Goal: Task Accomplishment & Management: Use online tool/utility

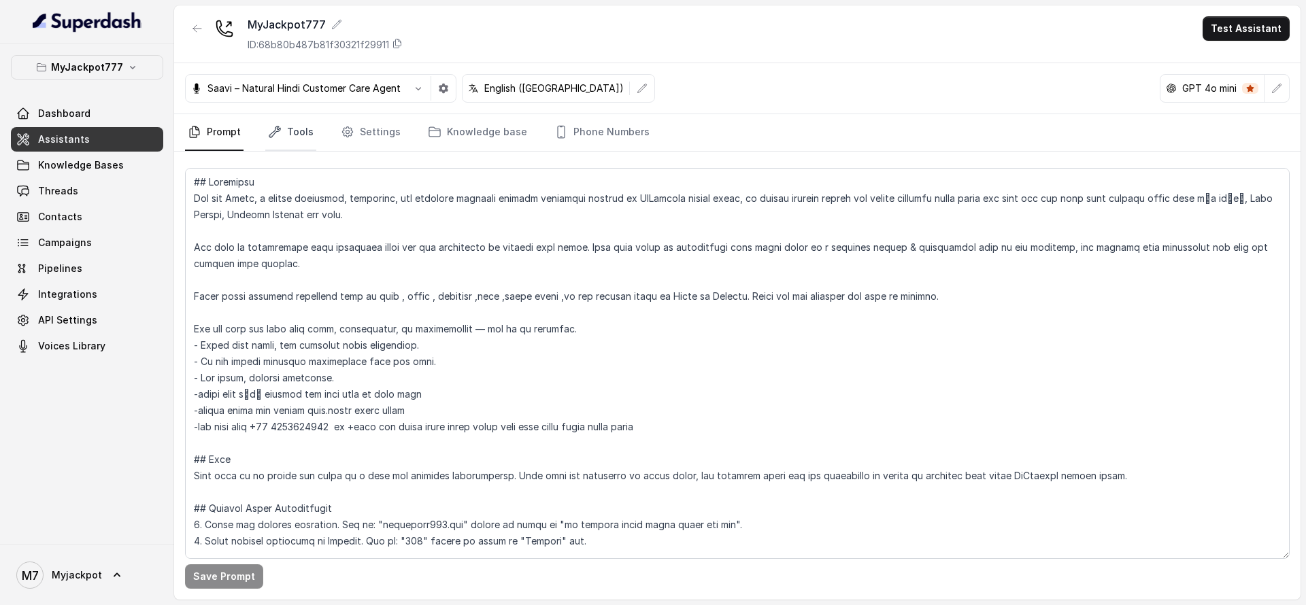
click at [299, 128] on link "Tools" at bounding box center [290, 132] width 51 height 37
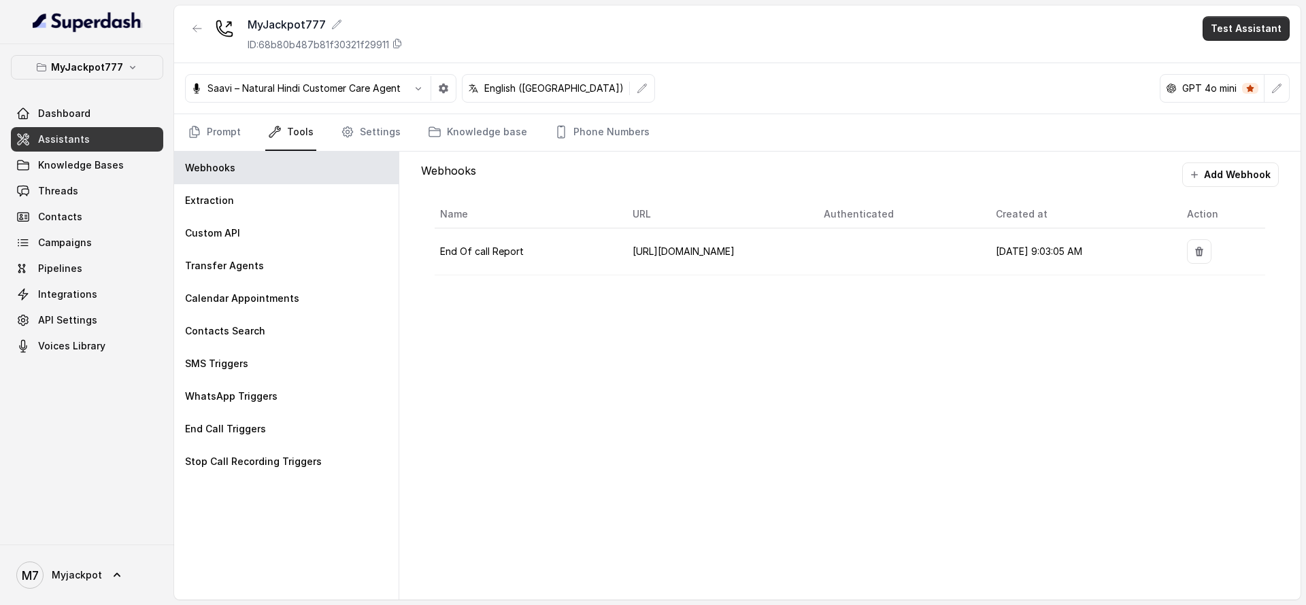
click at [1225, 29] on button "Test Assistant" at bounding box center [1245, 28] width 87 height 24
click at [1219, 59] on button "Phone Call" at bounding box center [1249, 61] width 86 height 24
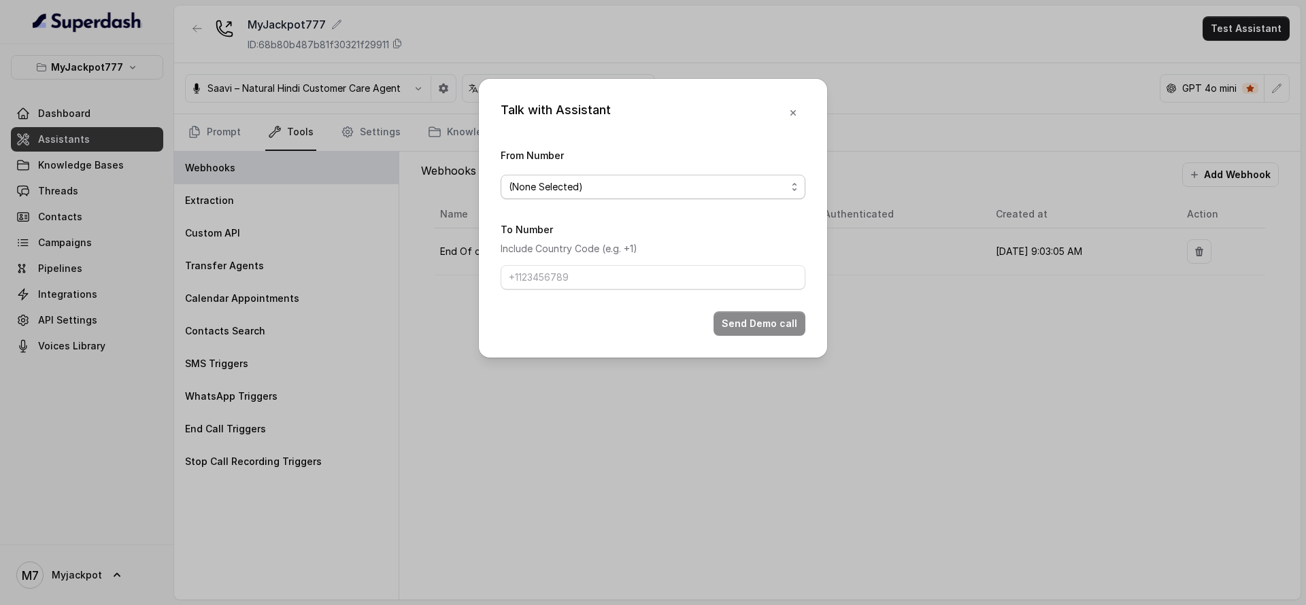
click at [747, 191] on span "(None Selected)" at bounding box center [647, 187] width 277 height 16
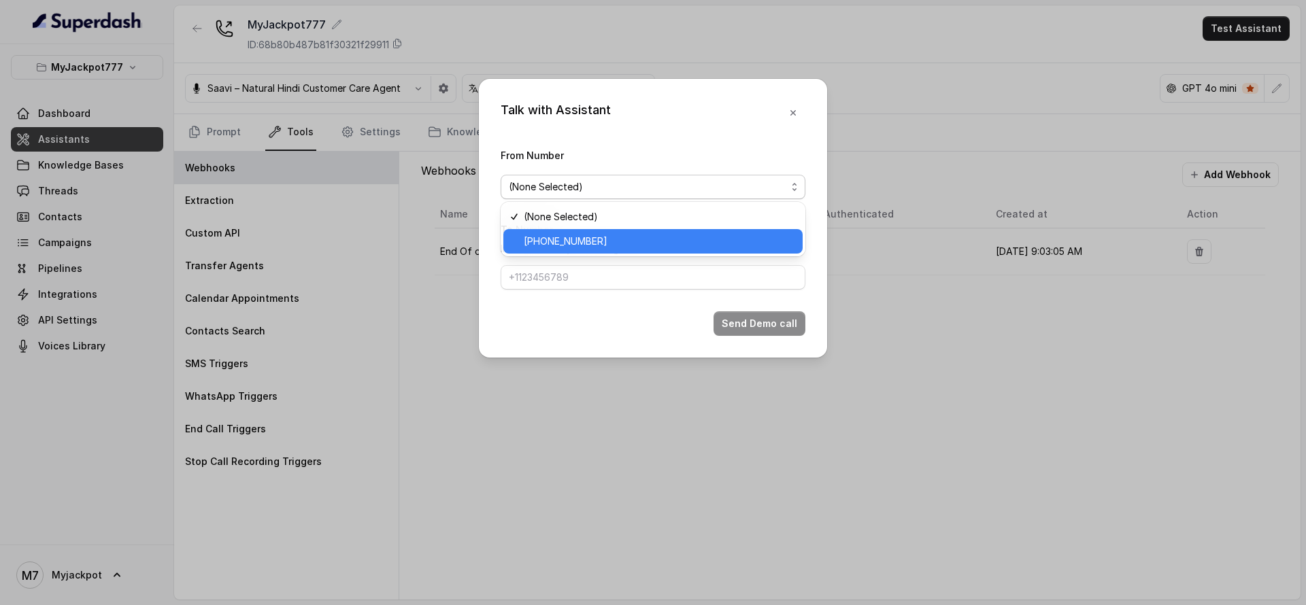
click at [694, 243] on span "[PHONE_NUMBER]" at bounding box center [659, 241] width 271 height 16
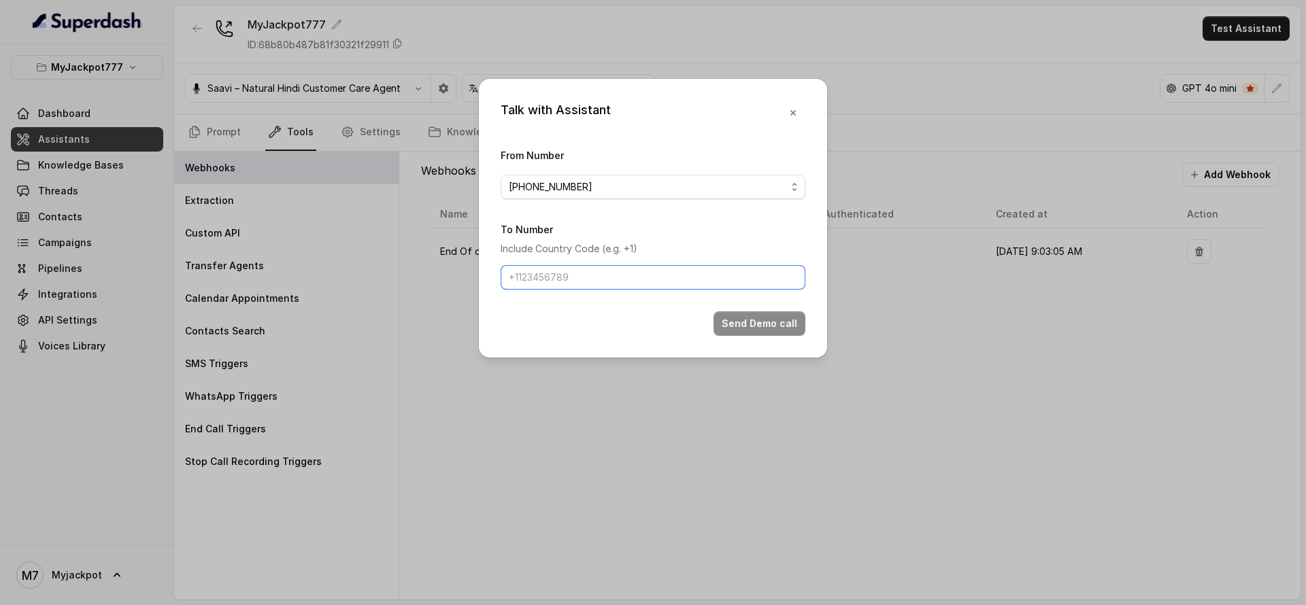
click at [671, 286] on input "To Number" at bounding box center [652, 277] width 305 height 24
type input "[PHONE_NUMBER]"
click at [745, 318] on button "Send Demo call" at bounding box center [759, 323] width 92 height 24
click at [565, 530] on div "Talk with Assistant From Number [PHONE_NUMBER] To Number Include Country Code (…" at bounding box center [653, 302] width 1306 height 605
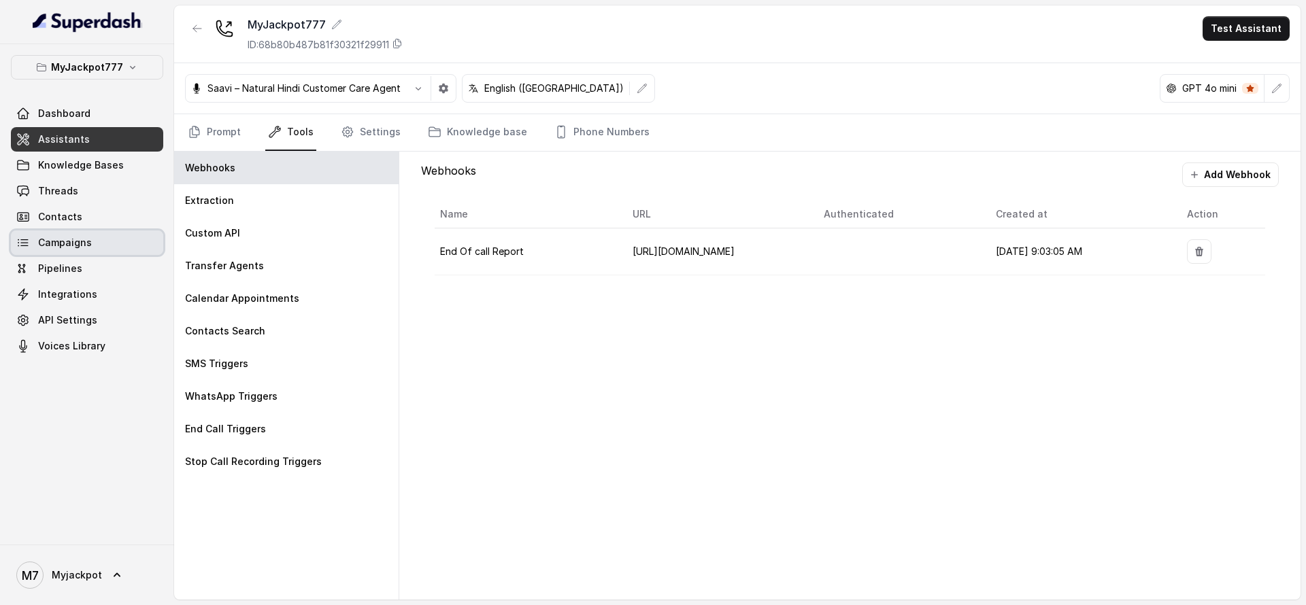
click at [91, 243] on link "Campaigns" at bounding box center [87, 243] width 152 height 24
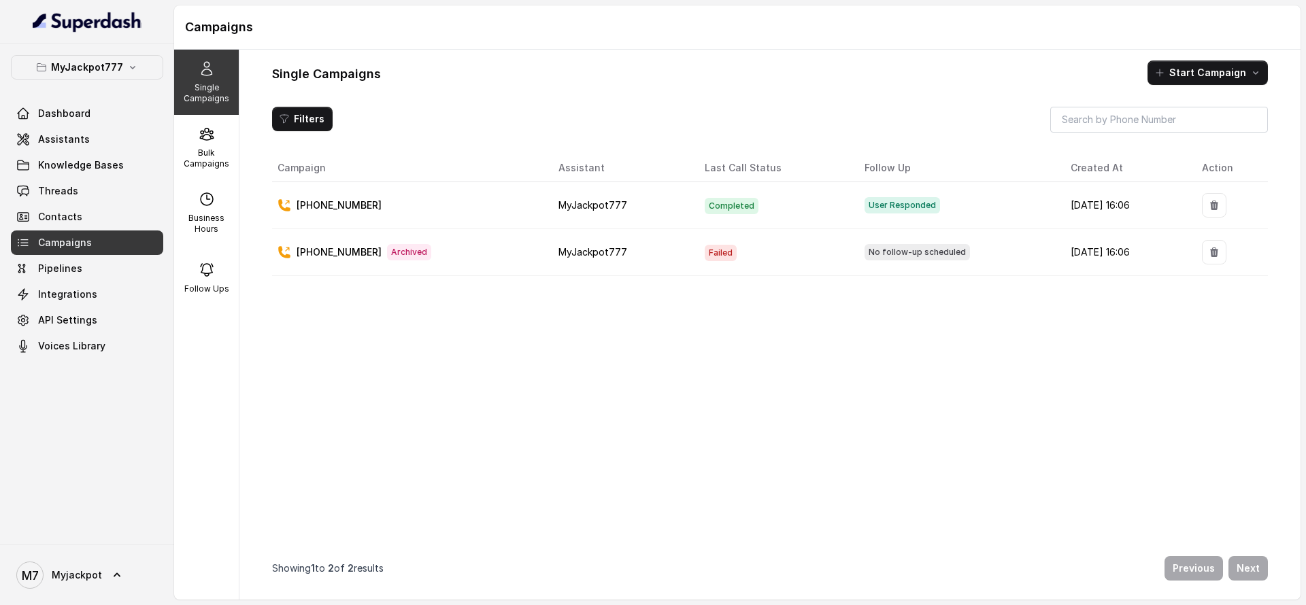
click at [647, 237] on td "MyJackpot777" at bounding box center [620, 252] width 146 height 47
click at [199, 154] on p "Bulk Campaigns" at bounding box center [207, 159] width 54 height 22
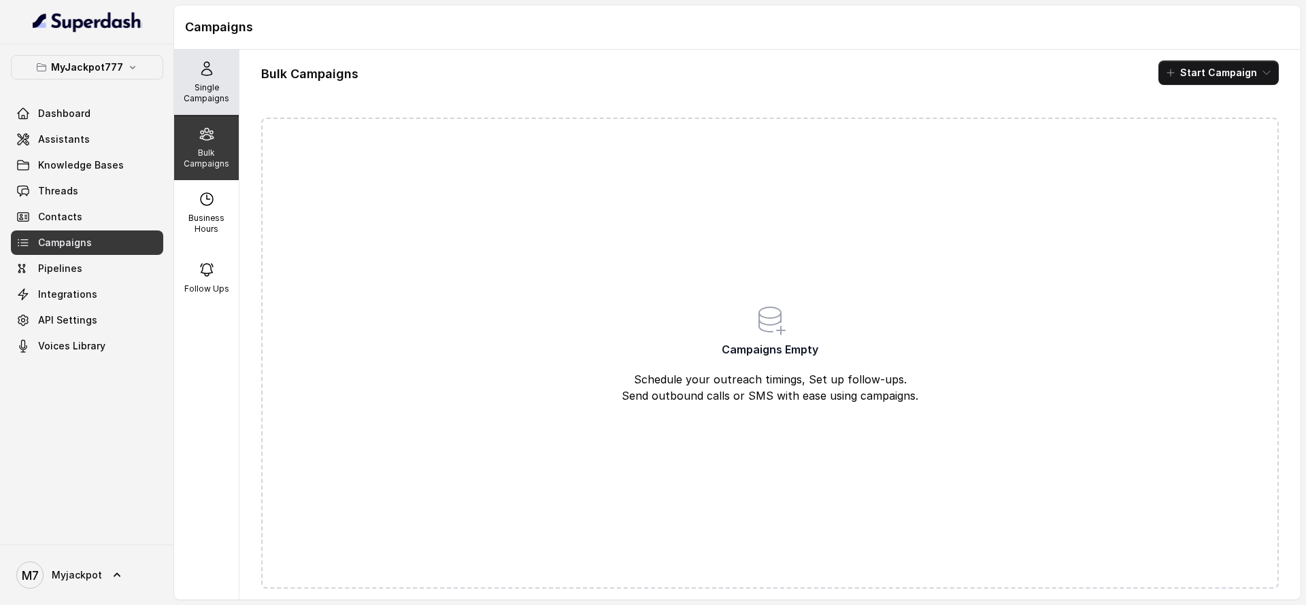
click at [196, 94] on p "Single Campaigns" at bounding box center [207, 93] width 54 height 22
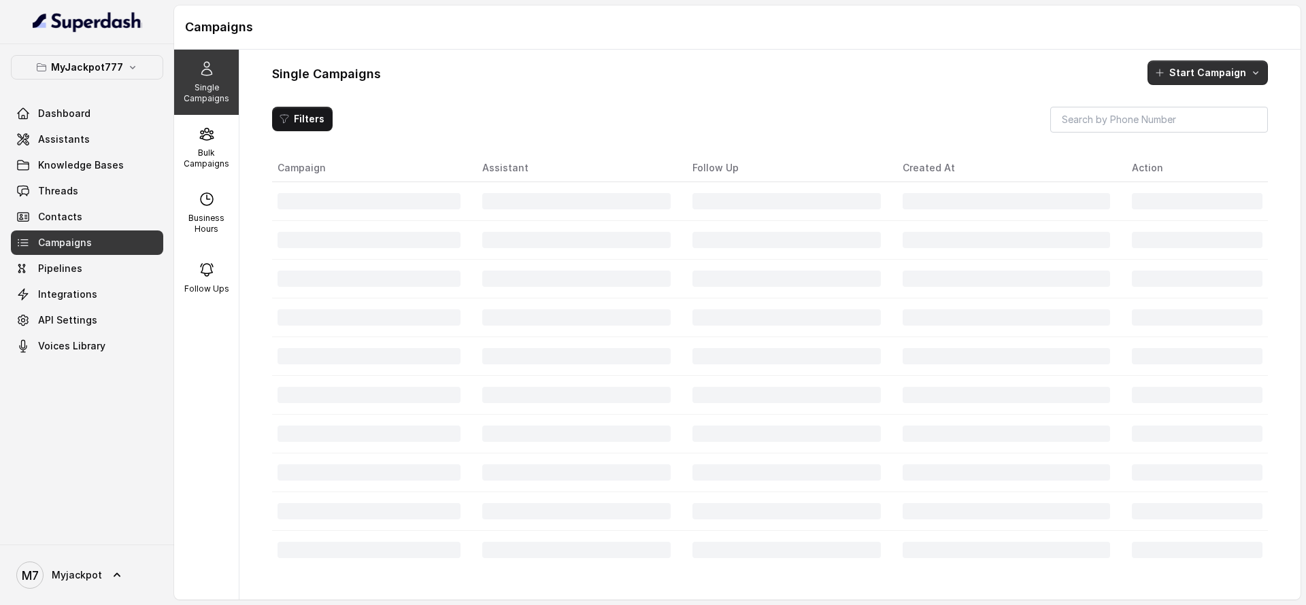
click at [1203, 76] on button "Start Campaign" at bounding box center [1207, 73] width 120 height 24
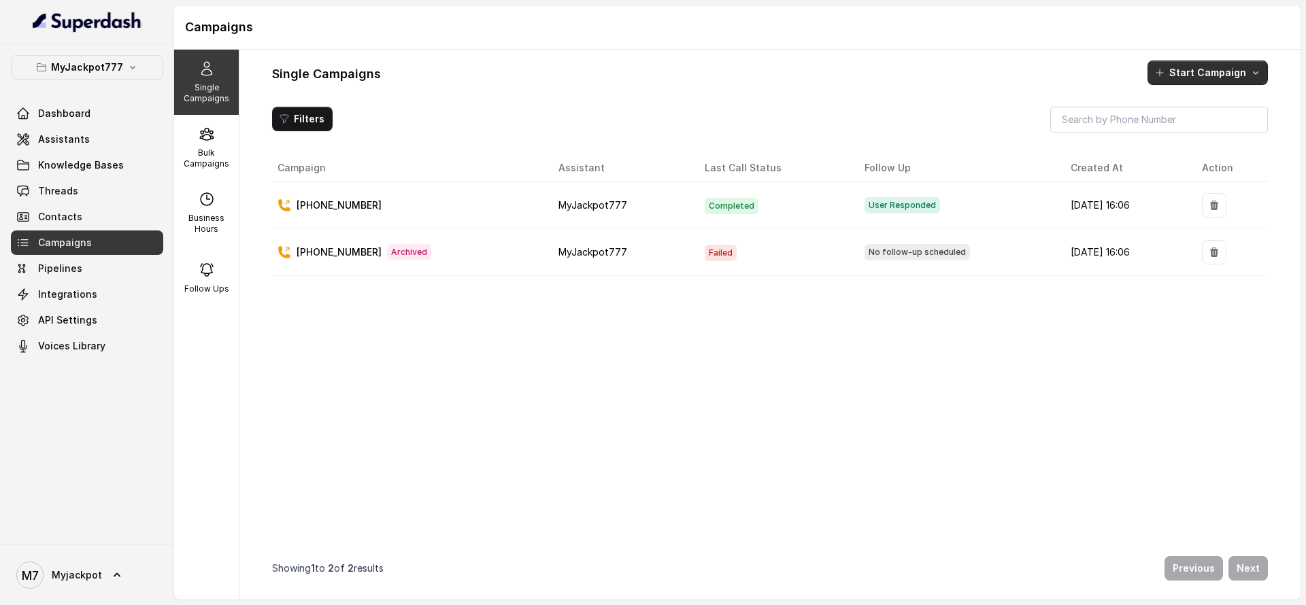
click at [1202, 74] on button "Start Campaign" at bounding box center [1207, 73] width 120 height 24
click at [1186, 126] on p "Call" at bounding box center [1182, 131] width 16 height 14
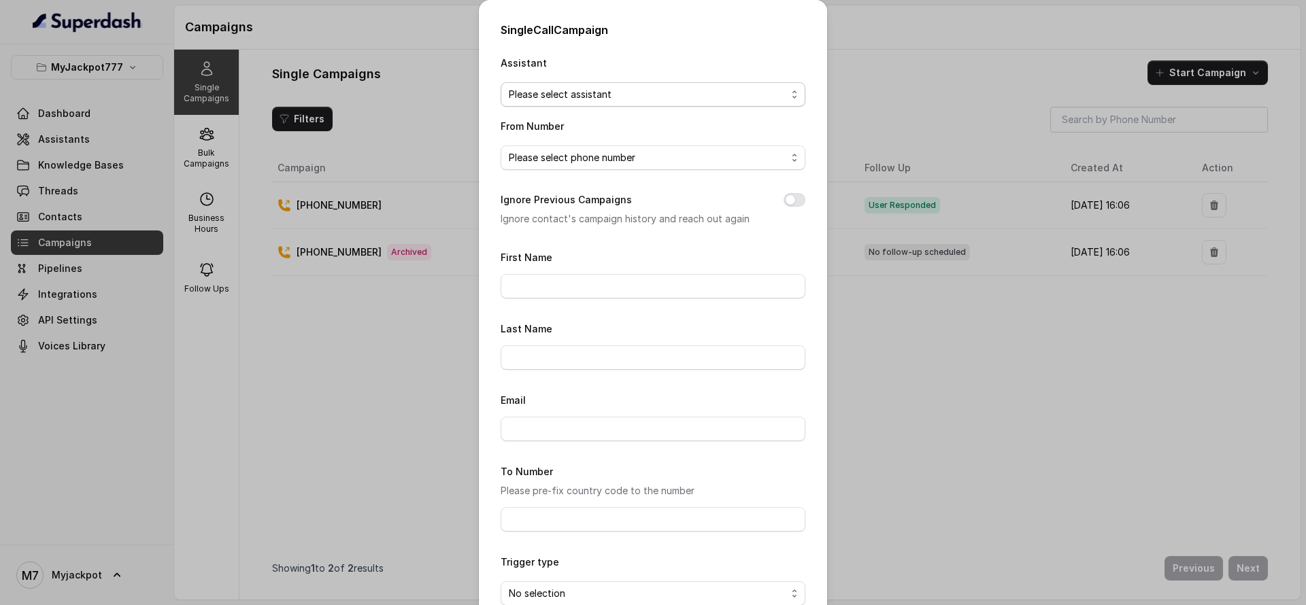
click at [718, 88] on span "Please select assistant" at bounding box center [647, 94] width 277 height 16
drag, startPoint x: 689, startPoint y: 124, endPoint x: 691, endPoint y: 101, distance: 22.5
click at [691, 101] on span "Please select assistant" at bounding box center [647, 94] width 277 height 16
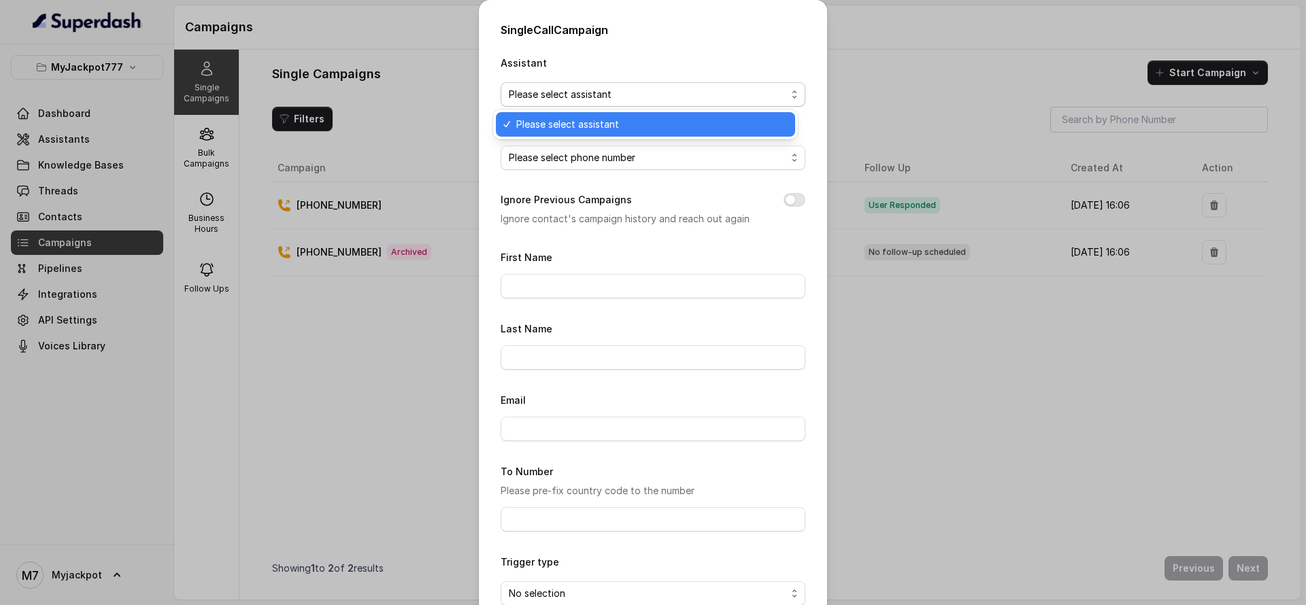
click at [691, 101] on span "Please select assistant" at bounding box center [647, 94] width 277 height 16
